Goal: Find specific page/section

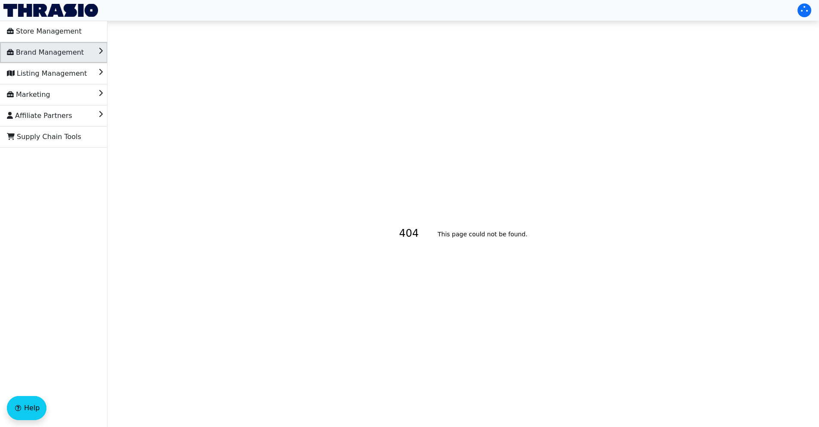
click at [53, 51] on span "Brand Management" at bounding box center [45, 53] width 77 height 14
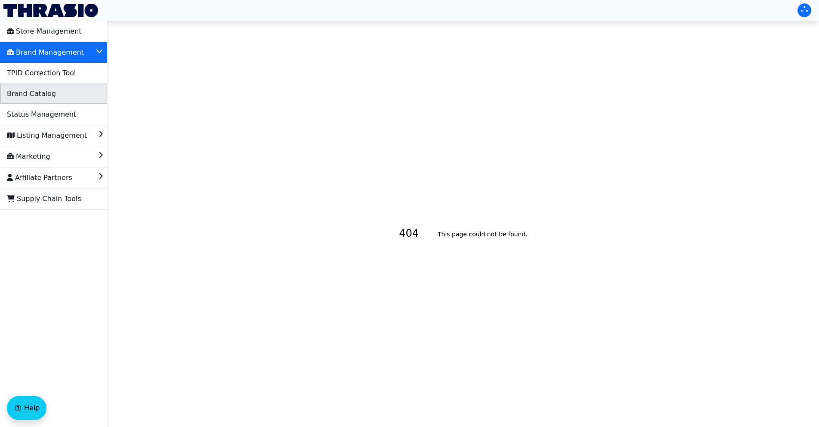
click at [42, 98] on span "Brand Catalog" at bounding box center [31, 94] width 49 height 14
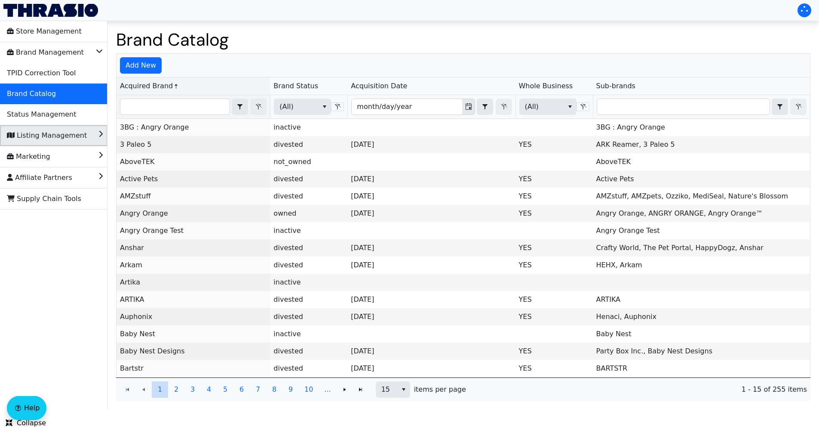
click at [50, 137] on span "Listing Management" at bounding box center [47, 136] width 80 height 14
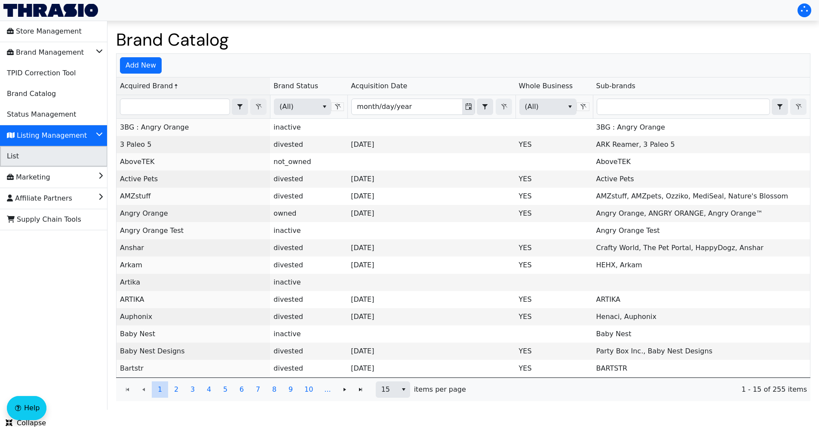
click at [44, 154] on li "List" at bounding box center [54, 156] width 108 height 21
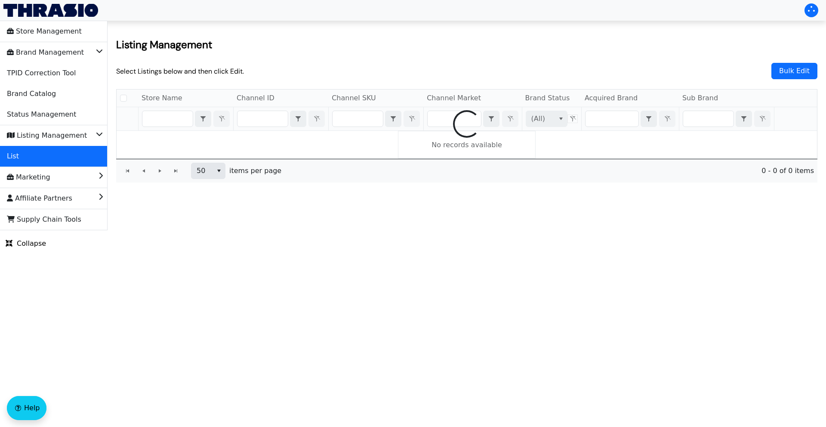
checkbox input "false"
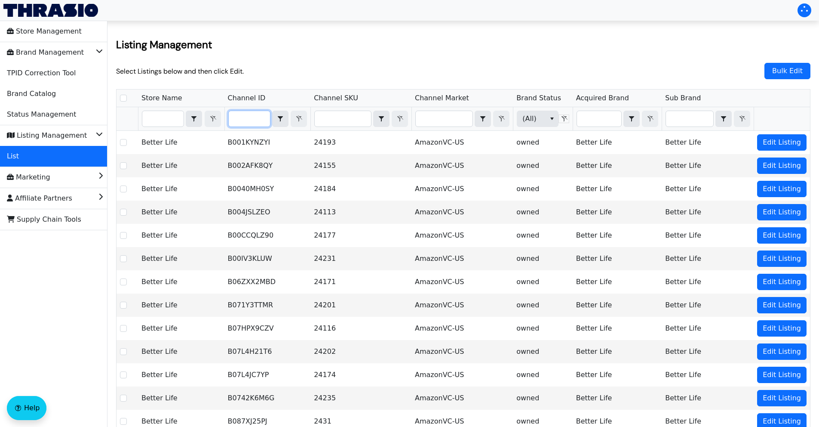
click at [264, 121] on input "Filter" at bounding box center [249, 118] width 41 height 15
type input "B0FJMPHMBN"
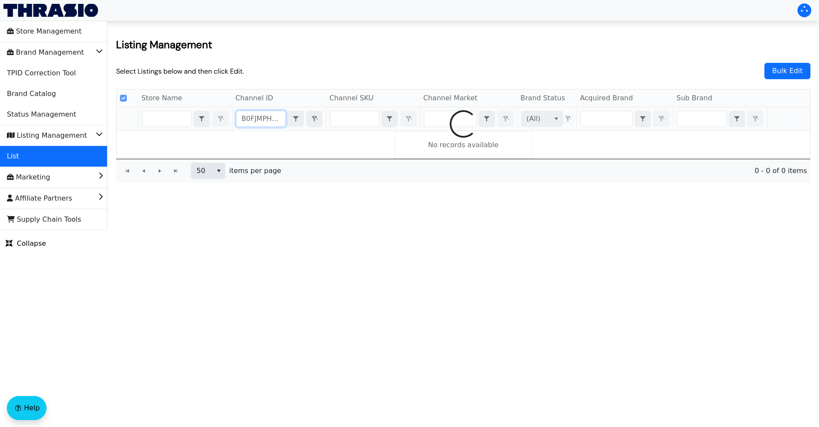
checkbox input "true"
type input "B0FJMPHMBN"
checkbox input "false"
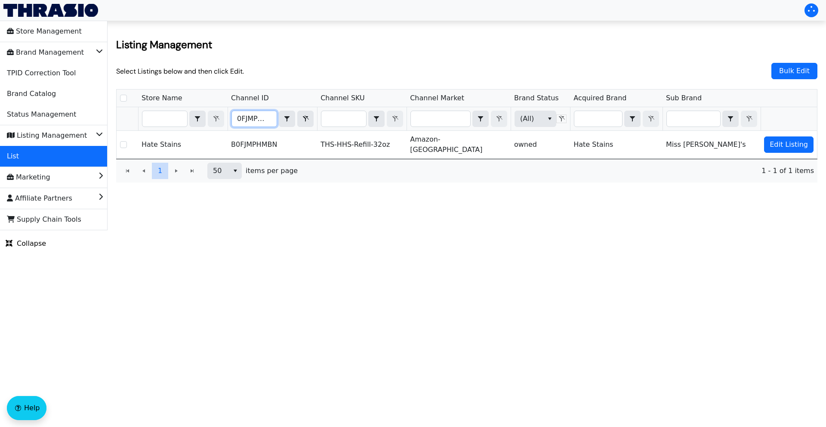
scroll to position [0, 0]
